Goal: Task Accomplishment & Management: Manage account settings

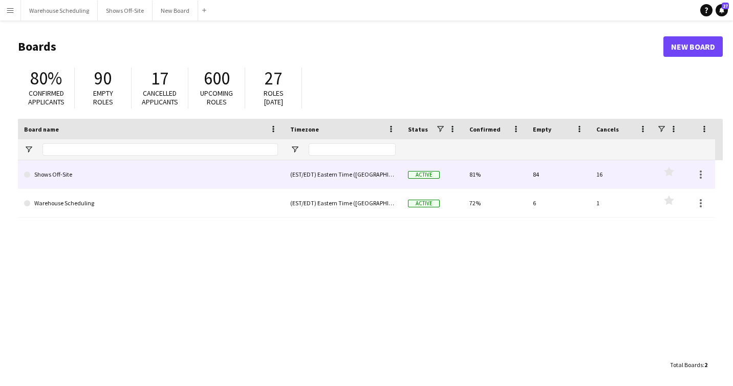
click at [46, 176] on link "Shows Off-Site" at bounding box center [151, 174] width 254 height 29
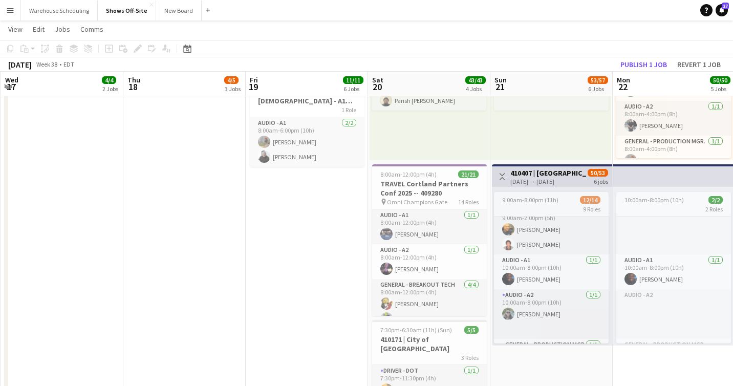
scroll to position [14, 0]
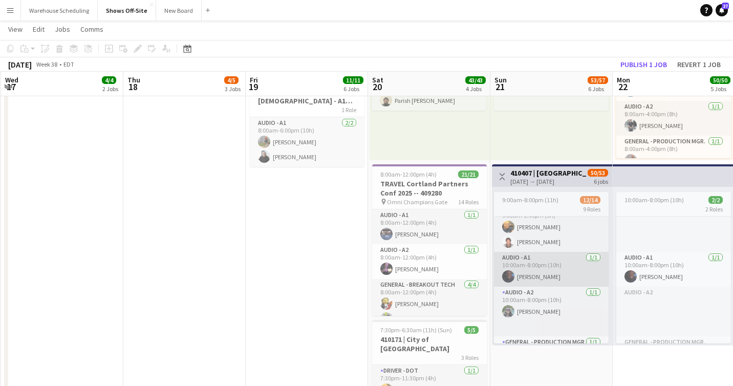
click at [509, 277] on app-user-avatar at bounding box center [508, 276] width 12 height 12
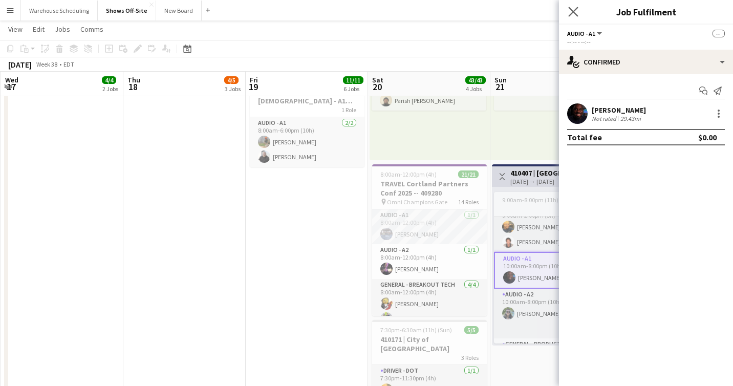
click at [579, 11] on app-icon "Close pop-in" at bounding box center [573, 12] width 15 height 15
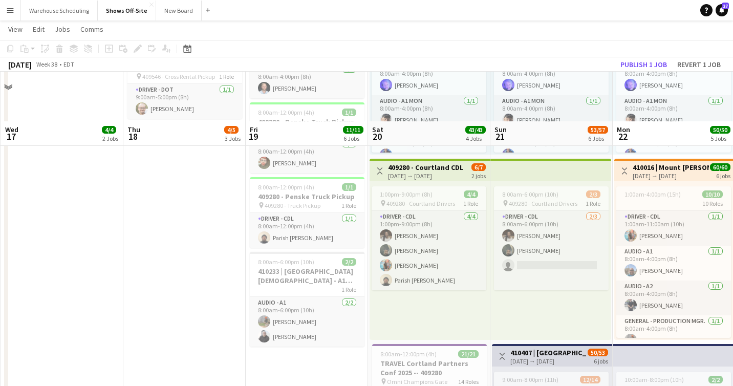
scroll to position [229, 0]
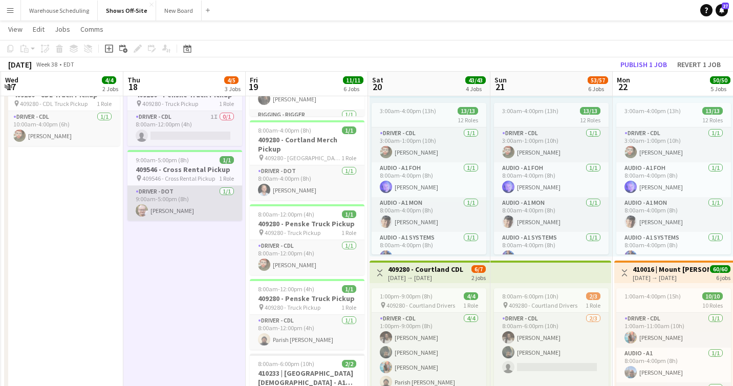
click at [140, 210] on app-user-avatar at bounding box center [142, 210] width 12 height 12
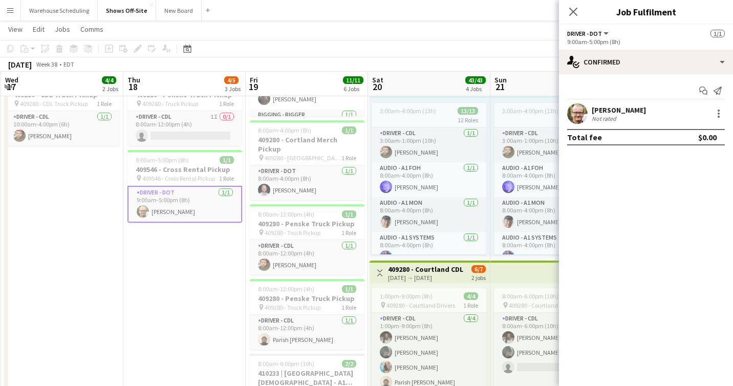
click at [581, 107] on app-user-avatar at bounding box center [577, 113] width 20 height 20
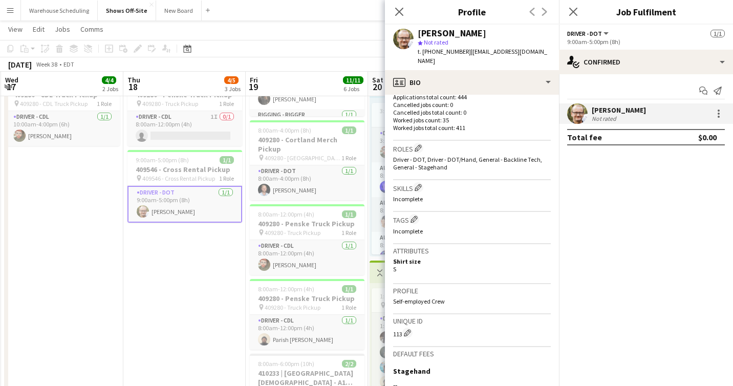
scroll to position [301, 0]
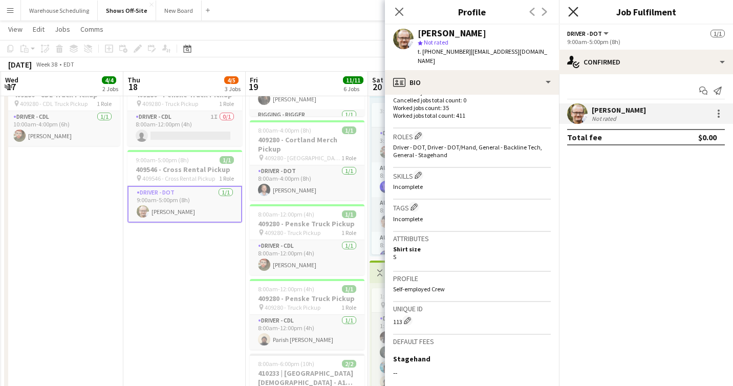
click at [576, 8] on icon at bounding box center [573, 12] width 10 height 10
